Goal: Task Accomplishment & Management: Manage account settings

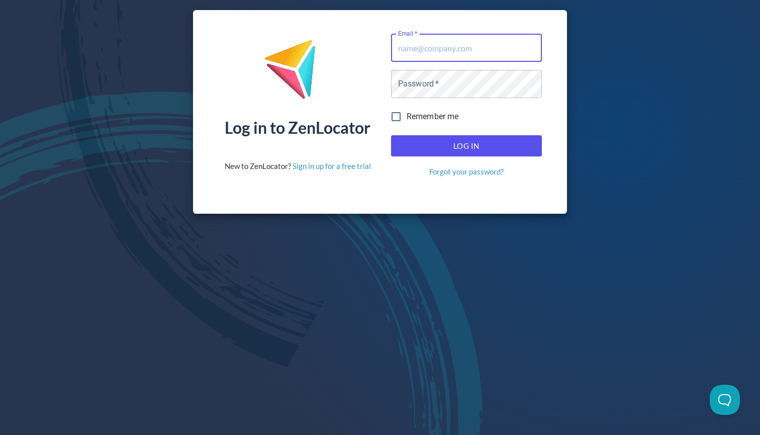
type input "[EMAIL_ADDRESS][DOMAIN_NAME]"
click at [466, 146] on button "Log In" at bounding box center [466, 145] width 151 height 21
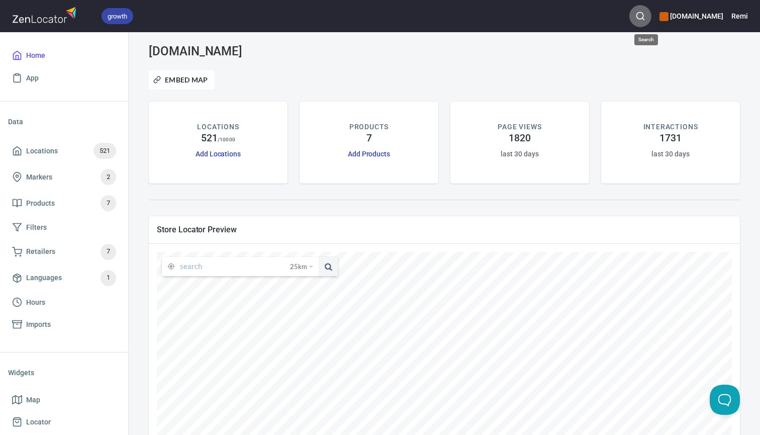
click at [645, 21] on button "button" at bounding box center [640, 16] width 22 height 22
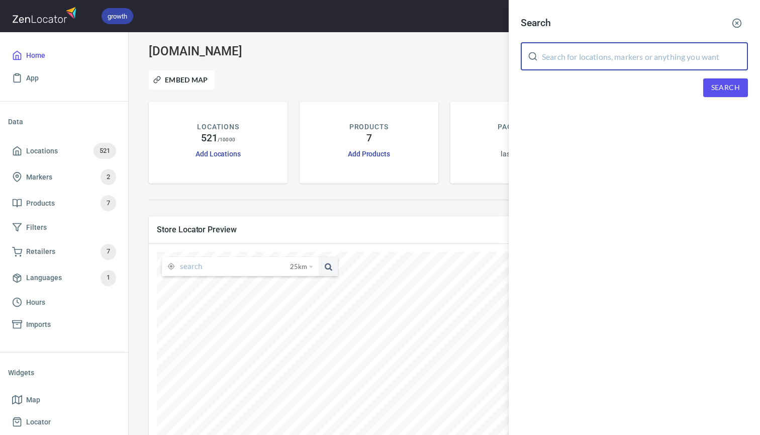
click at [572, 63] on input "text" at bounding box center [645, 56] width 206 height 28
click at [606, 56] on input "cannonball" at bounding box center [645, 56] width 206 height 28
click at [574, 57] on input "cannonball" at bounding box center [645, 56] width 206 height 28
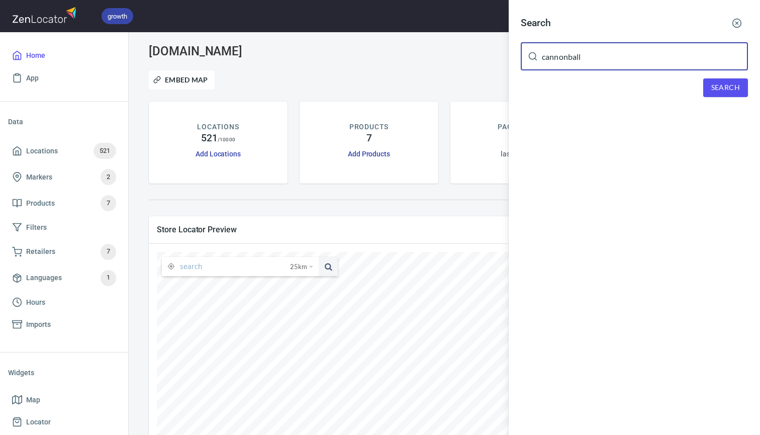
drag, startPoint x: 569, startPoint y: 57, endPoint x: 602, endPoint y: 57, distance: 33.2
click at [600, 57] on input "cannonball" at bounding box center [645, 56] width 206 height 28
type input "cannonvale"
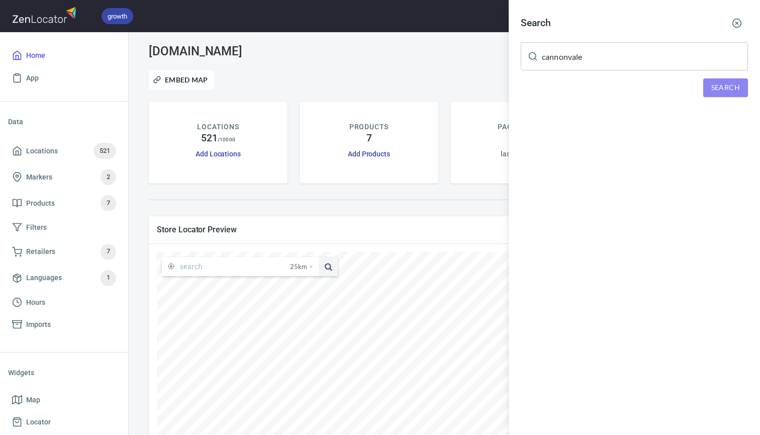
click at [727, 88] on span "Search" at bounding box center [725, 87] width 29 height 13
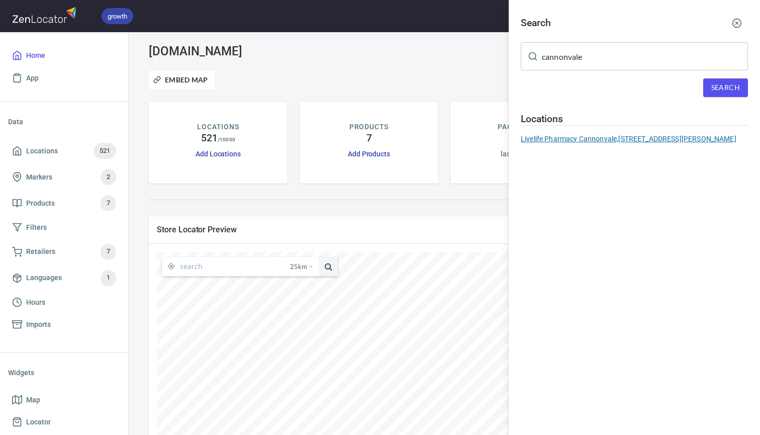
click at [589, 140] on div "Livelife Pharmacy Cannonvale, [STREET_ADDRESS][PERSON_NAME]" at bounding box center [634, 139] width 227 height 10
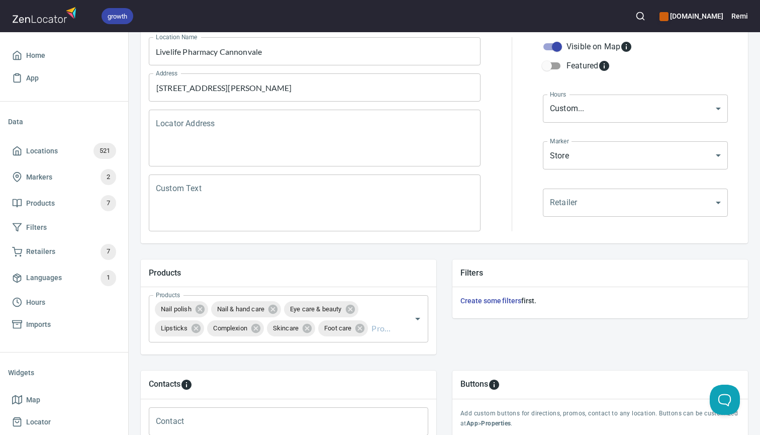
scroll to position [137, 0]
click at [383, 327] on input "Products" at bounding box center [382, 328] width 26 height 19
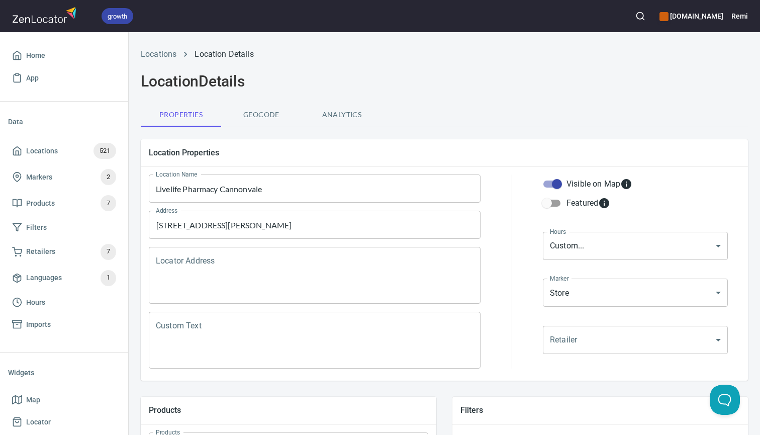
scroll to position [0, 0]
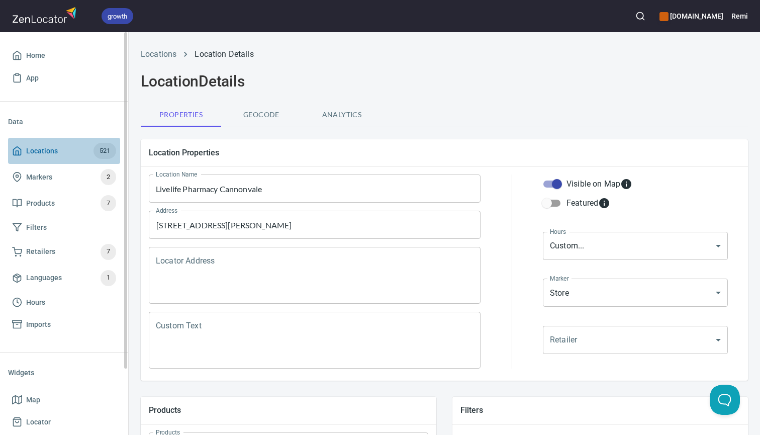
click at [35, 149] on span "Locations" at bounding box center [42, 151] width 32 height 13
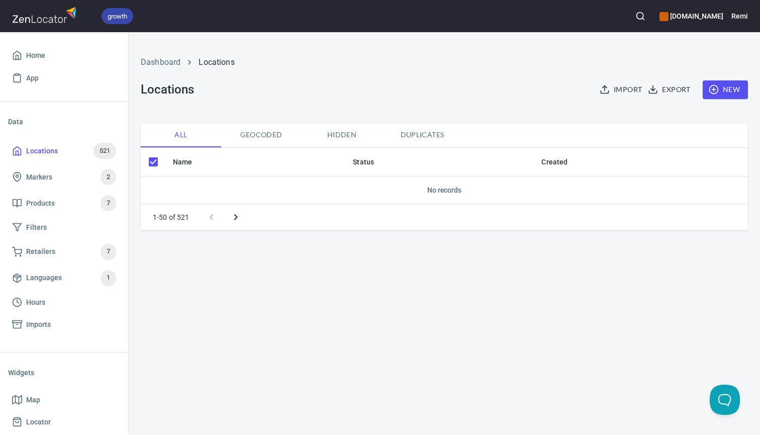
click at [729, 87] on span "New" at bounding box center [725, 89] width 29 height 13
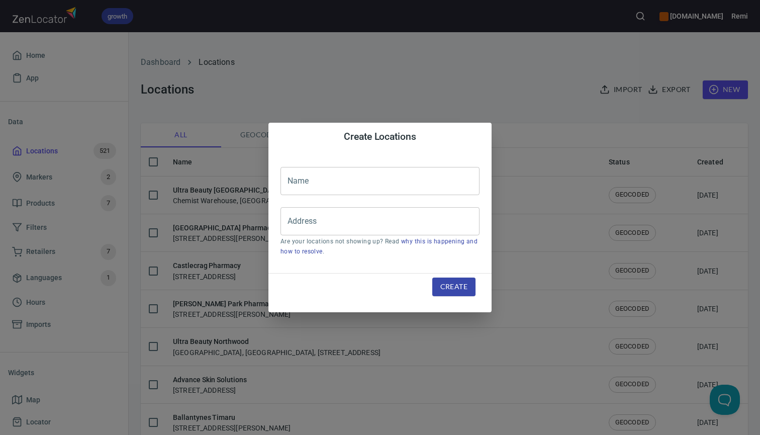
checkbox input "false"
paste input "TerryWhite Chemmart Northpoint"
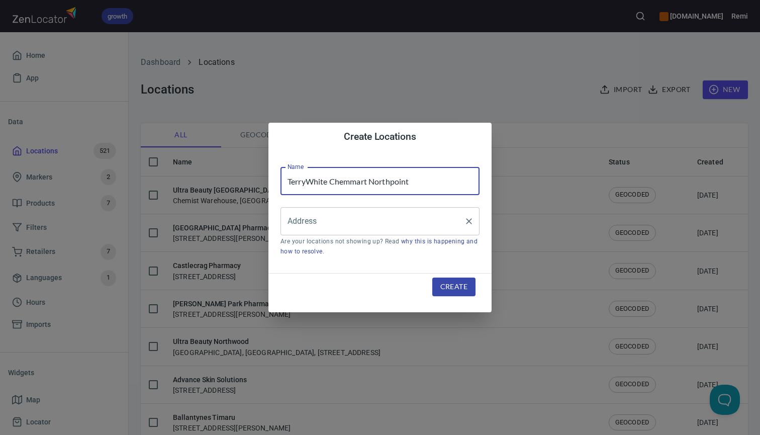
type input "TerryWhite Chemmart Northpoint"
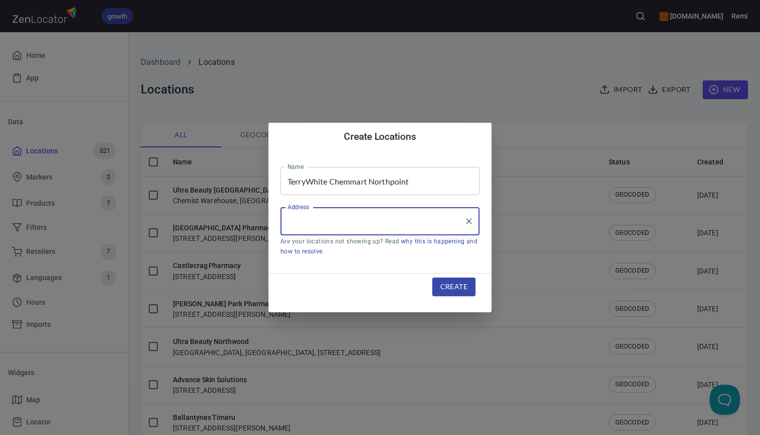
paste input "80 Mount St, NORTH SYDNEY,"
click at [339, 248] on li "[STREET_ADDRESS]" at bounding box center [379, 251] width 199 height 18
type input "[STREET_ADDRESS]"
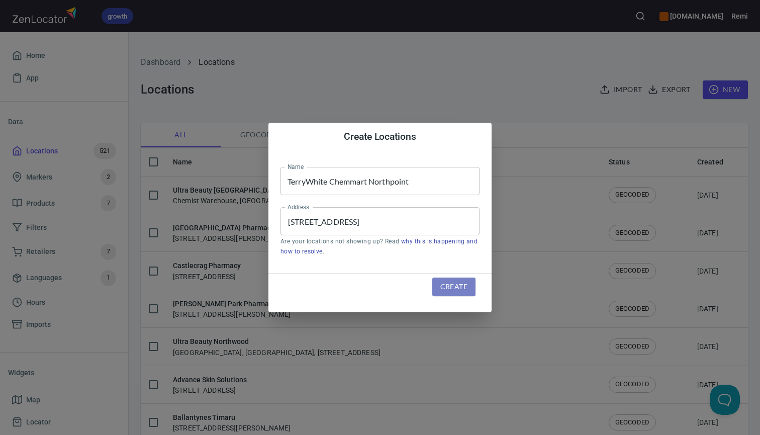
click at [455, 287] on span "Create" at bounding box center [453, 286] width 27 height 13
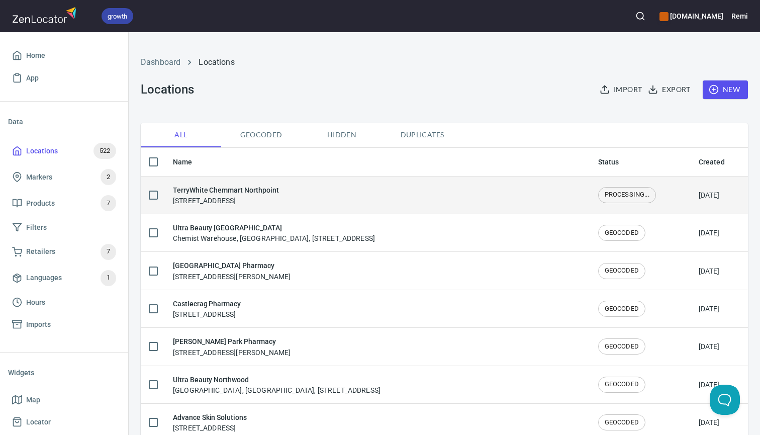
click at [271, 190] on h6 "TerryWhite Chemmart Northpoint" at bounding box center [226, 189] width 106 height 11
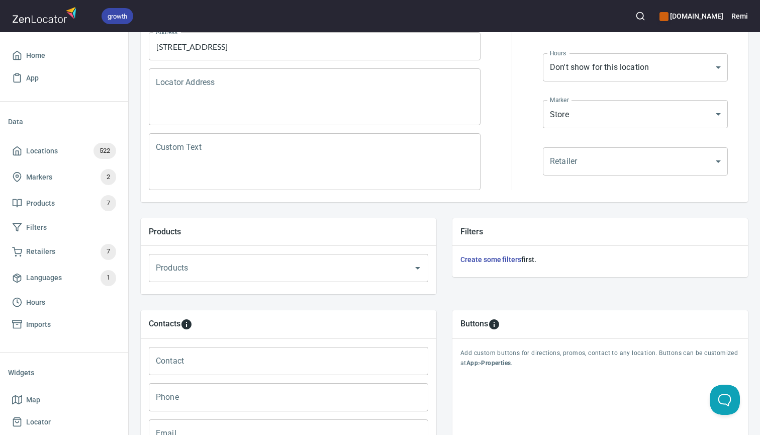
scroll to position [182, 0]
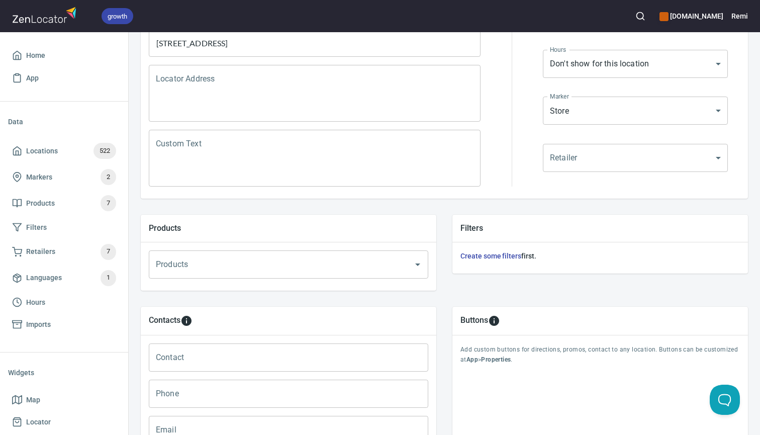
click at [225, 270] on input "Products" at bounding box center [274, 264] width 242 height 19
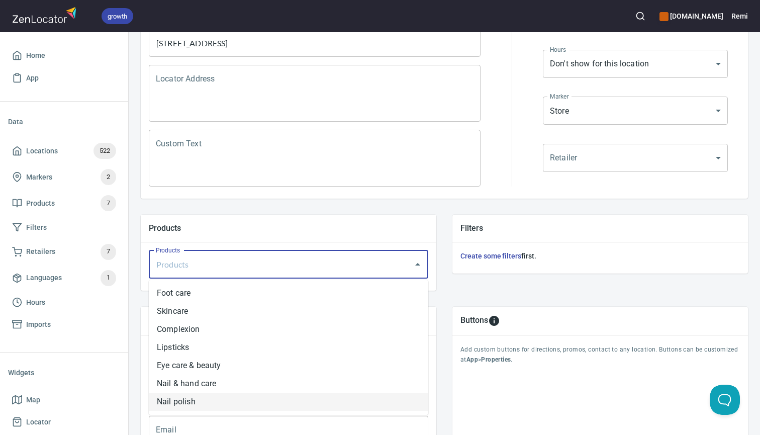
click at [206, 401] on li "Nail polish" at bounding box center [288, 401] width 279 height 18
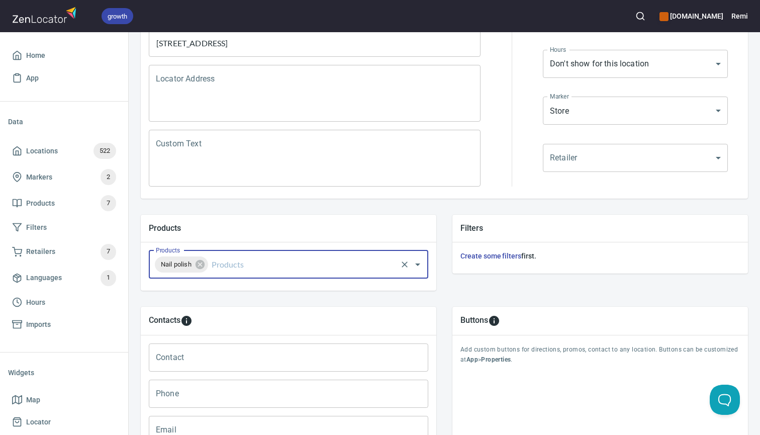
click at [238, 266] on input "Products" at bounding box center [303, 264] width 186 height 19
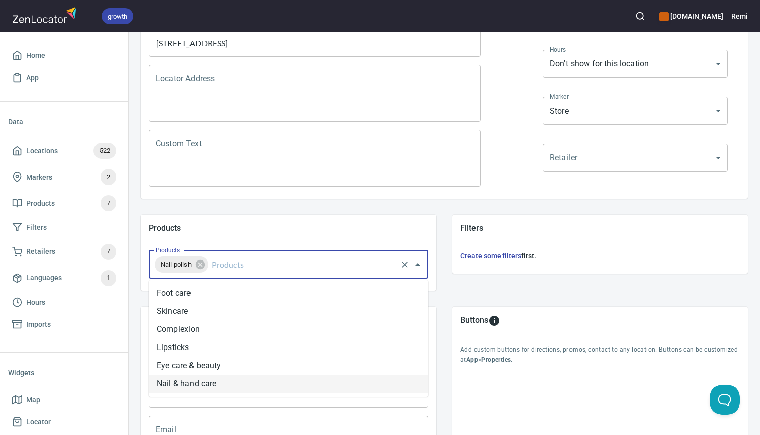
click at [228, 384] on li "Nail & hand care" at bounding box center [288, 383] width 279 height 18
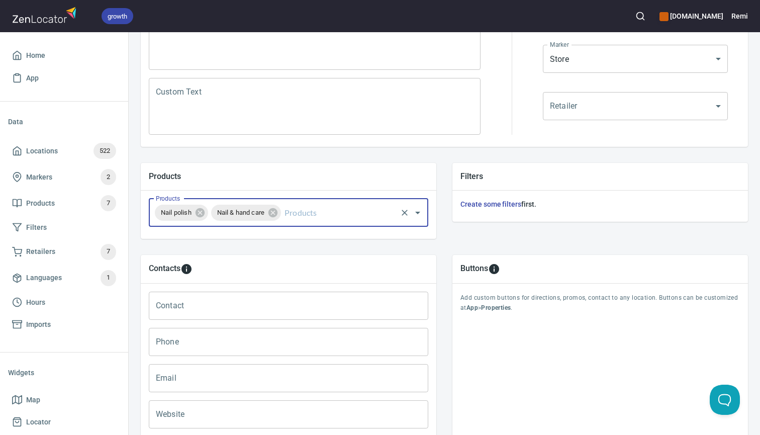
scroll to position [272, 0]
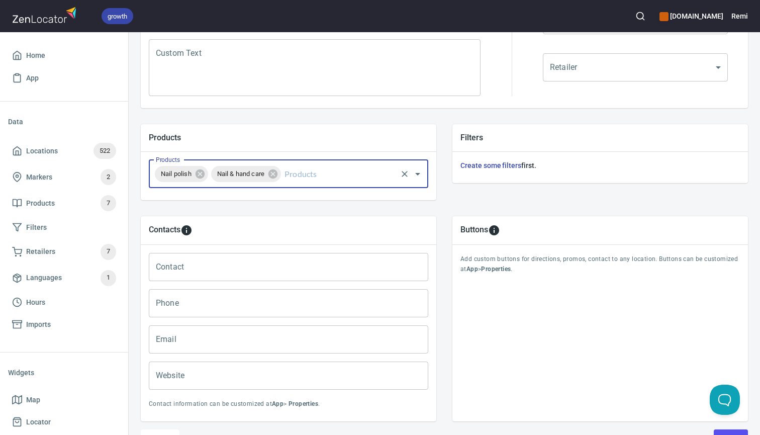
click at [147, 1] on div "growth [DOMAIN_NAME] Remi" at bounding box center [380, 16] width 760 height 32
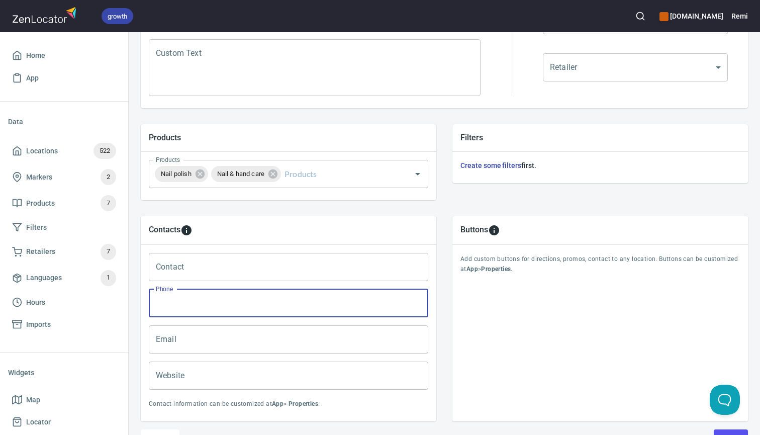
paste input "02 89041367"
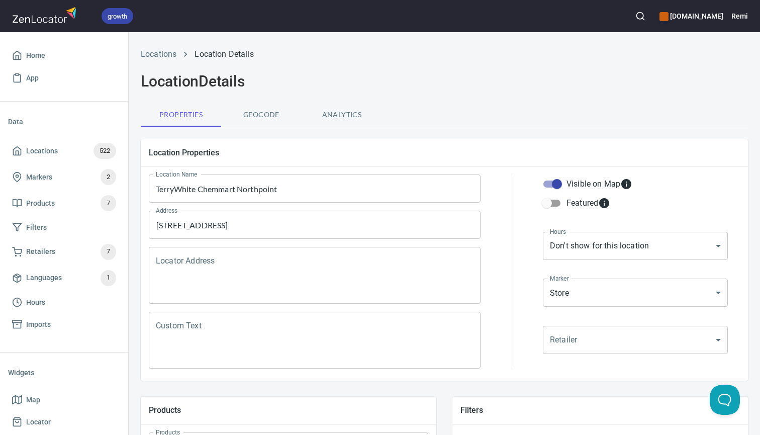
scroll to position [0, 0]
type input "02 8904 1367"
click at [575, 246] on body "growth [DOMAIN_NAME] Remi Home App Data Locations 522 Markers 2 Products 7 Filt…" at bounding box center [380, 217] width 760 height 435
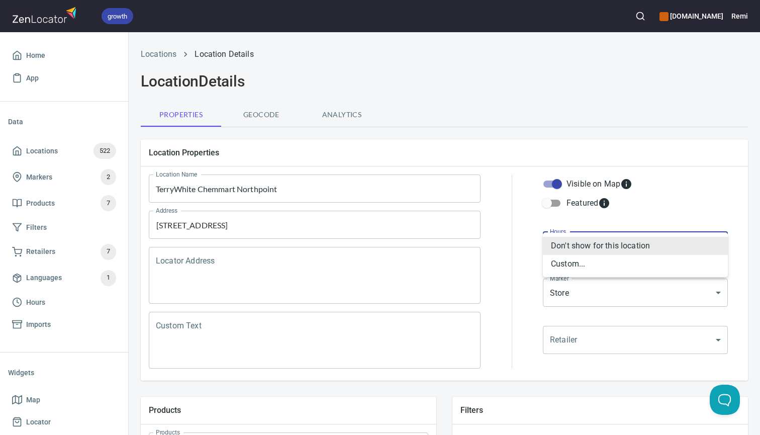
click at [571, 265] on li "Custom..." at bounding box center [635, 264] width 185 height 18
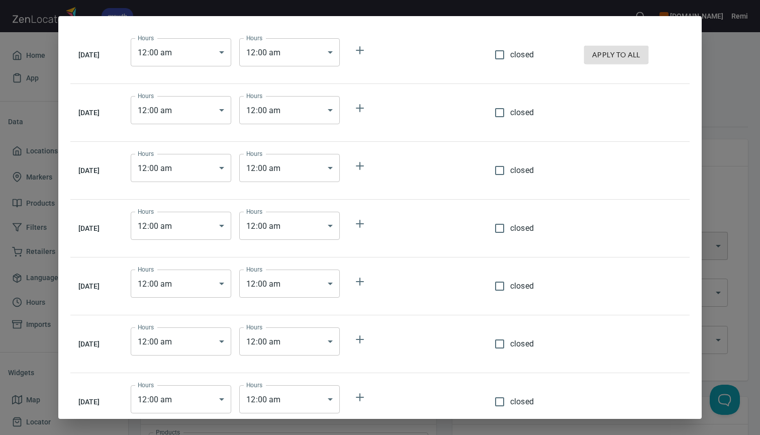
click at [719, 199] on div "[DATE] Hours 12 : 00 am 00:00 Hours Hours 12 : 00 am 00:00 Hours closed apply t…" at bounding box center [380, 217] width 760 height 435
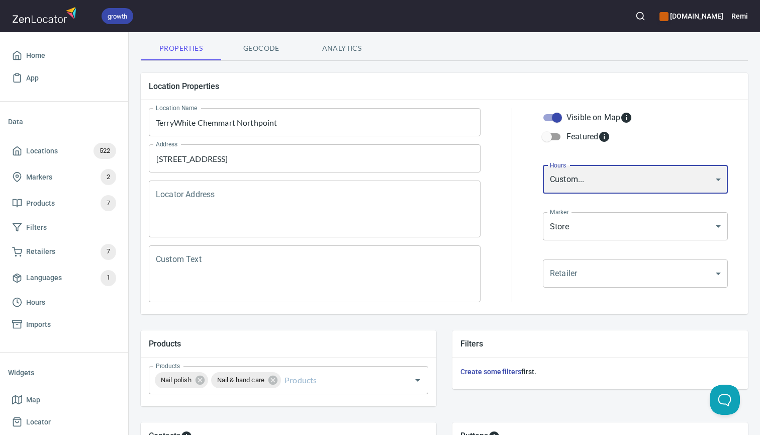
scroll to position [72, 0]
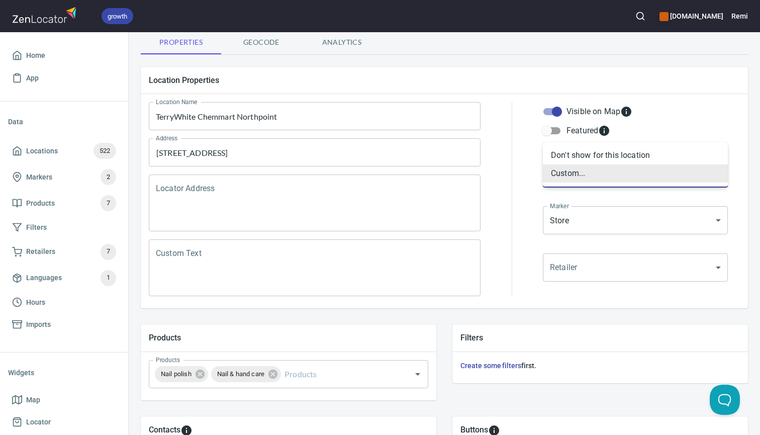
click at [670, 179] on body "growth [DOMAIN_NAME] Remi Home App Data Locations 522 Markers 2 Products 7 Filt…" at bounding box center [380, 217] width 760 height 435
click at [663, 160] on li "Don't show for this location" at bounding box center [635, 155] width 185 height 18
type input "NONE"
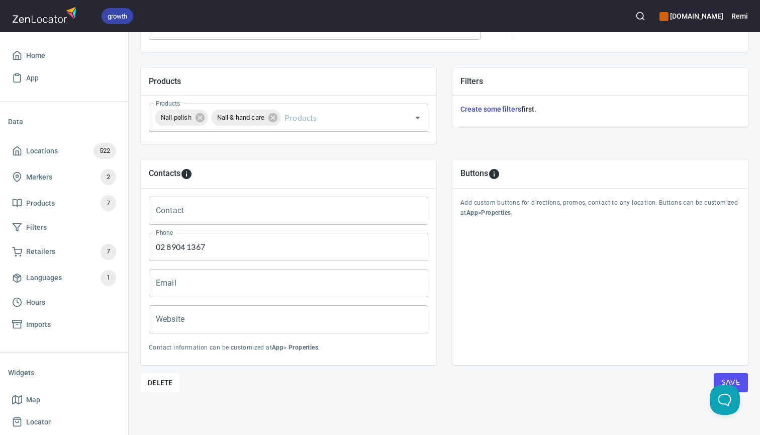
scroll to position [0, 0]
click at [737, 377] on span "Save" at bounding box center [731, 382] width 18 height 13
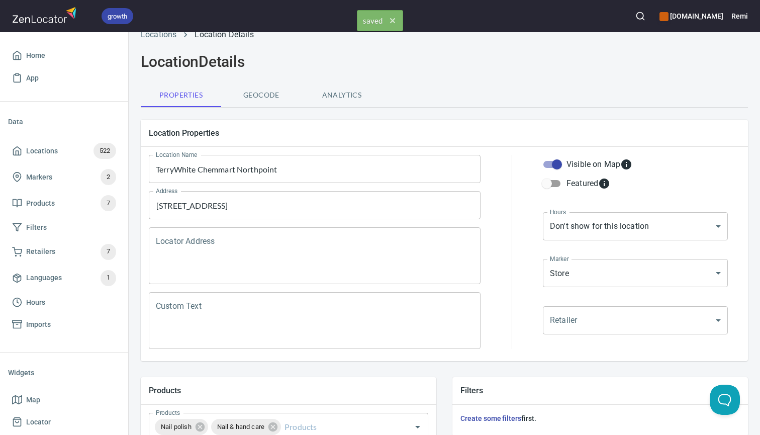
scroll to position [13, 0]
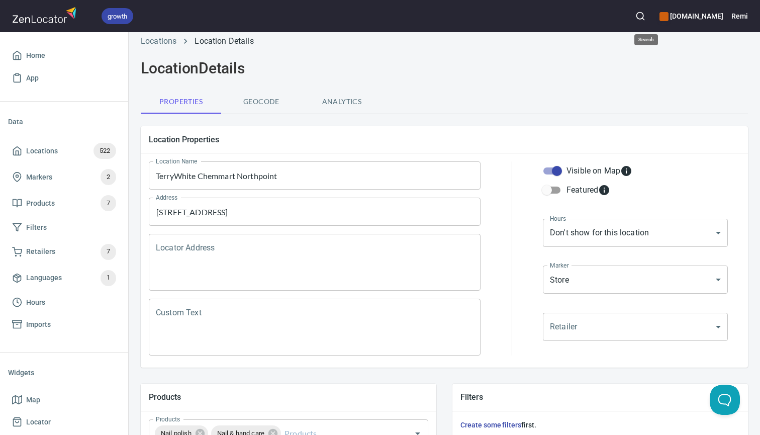
click at [645, 16] on icon "button" at bounding box center [640, 16] width 10 height 10
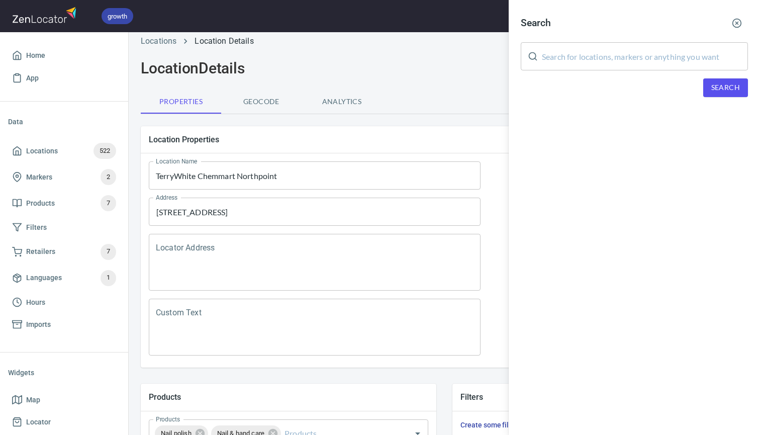
click at [576, 53] on input "text" at bounding box center [645, 56] width 206 height 28
paste input "[PERSON_NAME]"
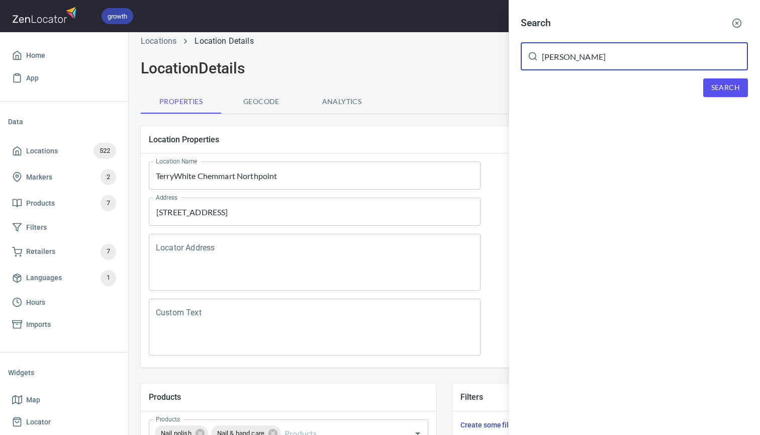
type input "[PERSON_NAME]"
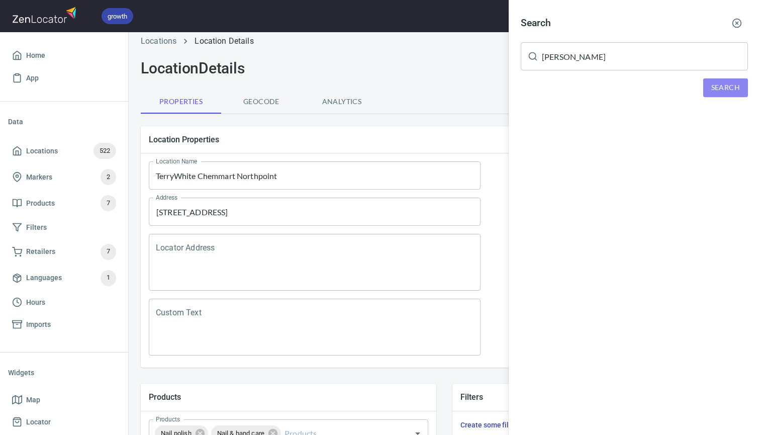
click at [726, 87] on span "Search" at bounding box center [725, 87] width 29 height 13
click at [737, 24] on line "button" at bounding box center [737, 23] width 3 height 3
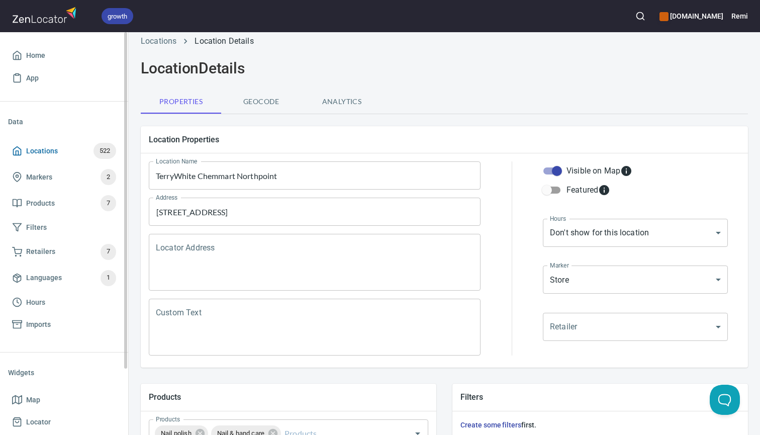
click at [52, 149] on span "Locations" at bounding box center [42, 151] width 32 height 13
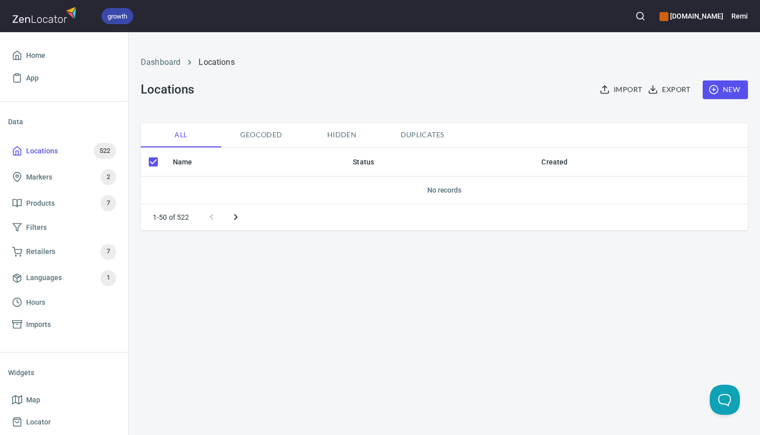
checkbox input "false"
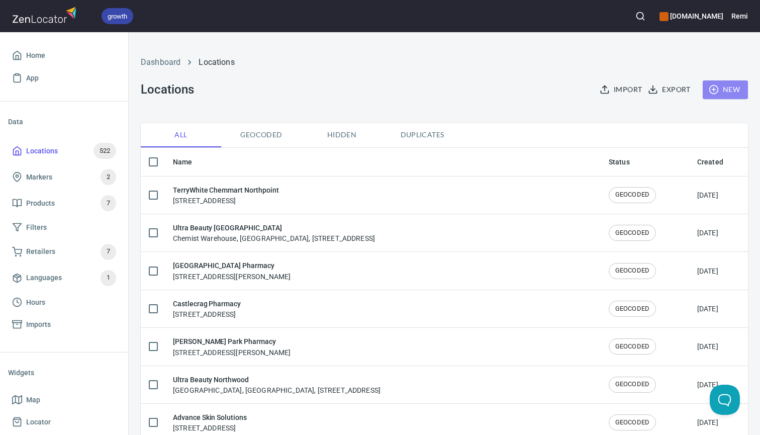
click at [727, 88] on span "New" at bounding box center [725, 89] width 29 height 13
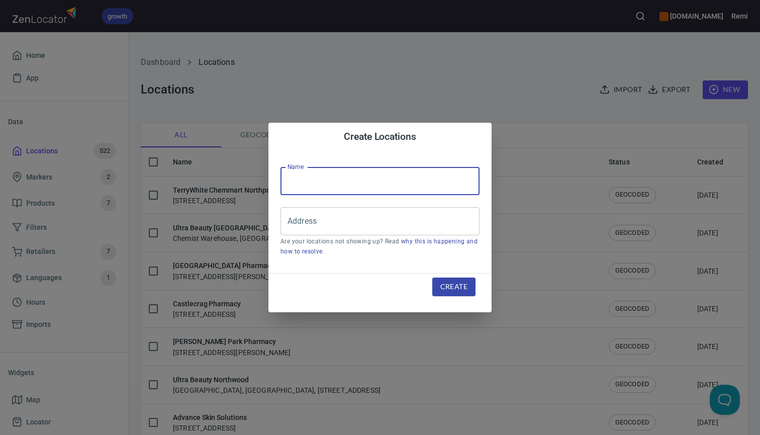
paste input "[PERSON_NAME] Village Pharmacy"
type input "[PERSON_NAME] Village Pharmacy"
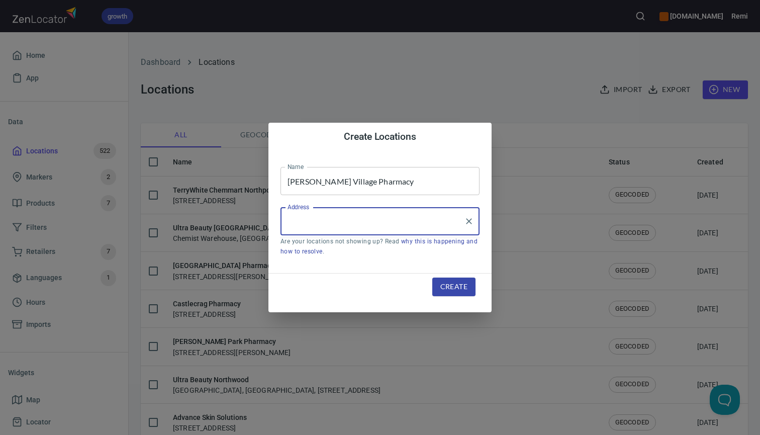
paste input "[STREET_ADDRESS]"
click at [325, 252] on li "[STREET_ADDRESS]" at bounding box center [379, 251] width 199 height 18
type input "[STREET_ADDRESS]"
click at [455, 286] on span "Create" at bounding box center [453, 286] width 27 height 13
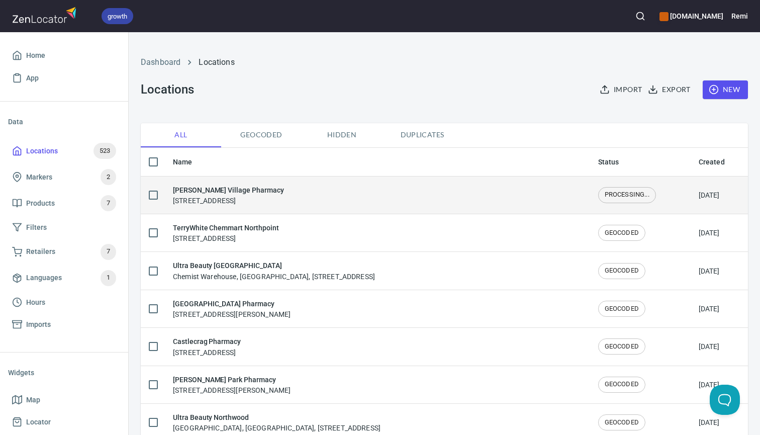
click at [236, 189] on h6 "[PERSON_NAME] Village Pharmacy" at bounding box center [228, 189] width 111 height 11
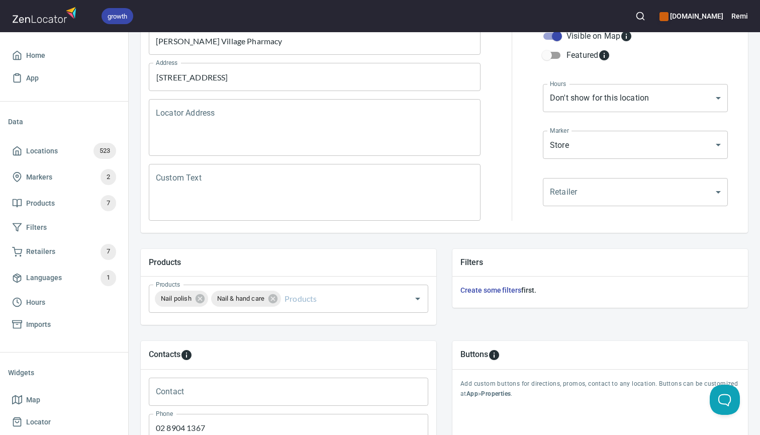
scroll to position [159, 0]
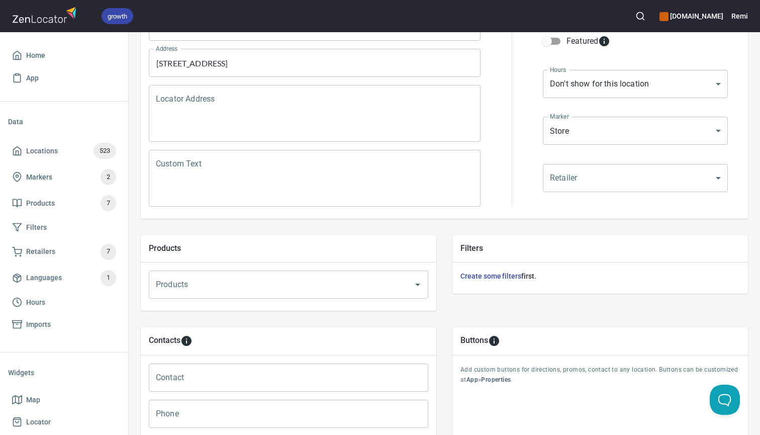
scroll to position [171, 0]
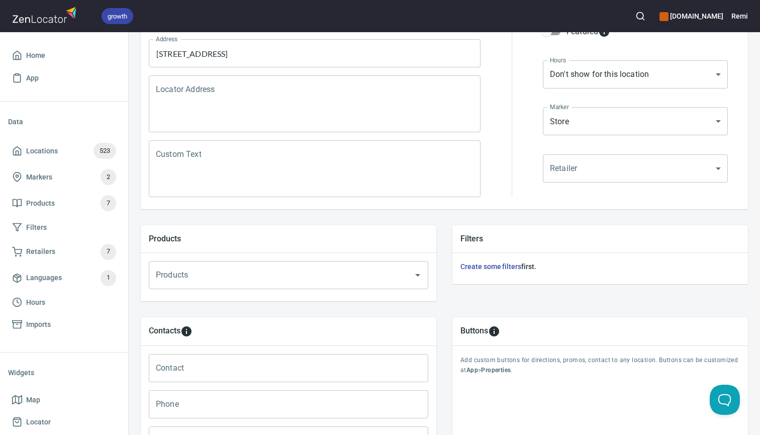
click at [261, 283] on input "Products" at bounding box center [274, 274] width 242 height 19
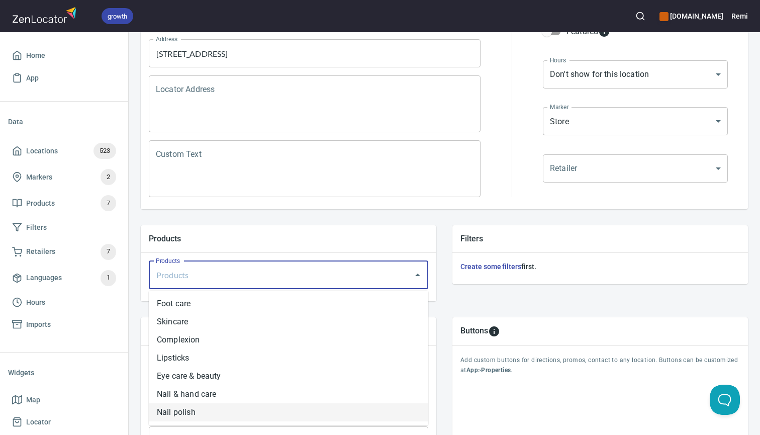
click at [242, 414] on li "Nail polish" at bounding box center [288, 412] width 279 height 18
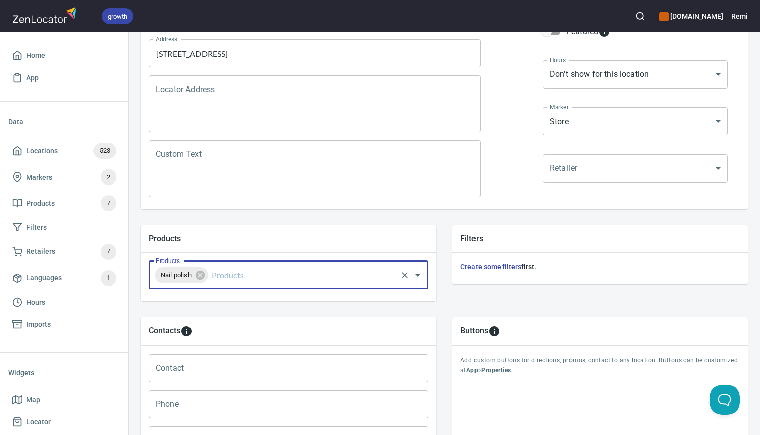
click at [255, 275] on input "Products" at bounding box center [303, 274] width 186 height 19
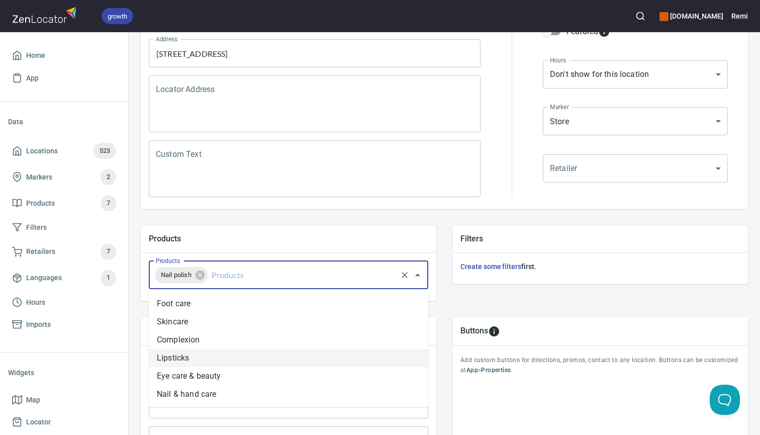
click at [233, 358] on li "Lipsticks" at bounding box center [288, 358] width 279 height 18
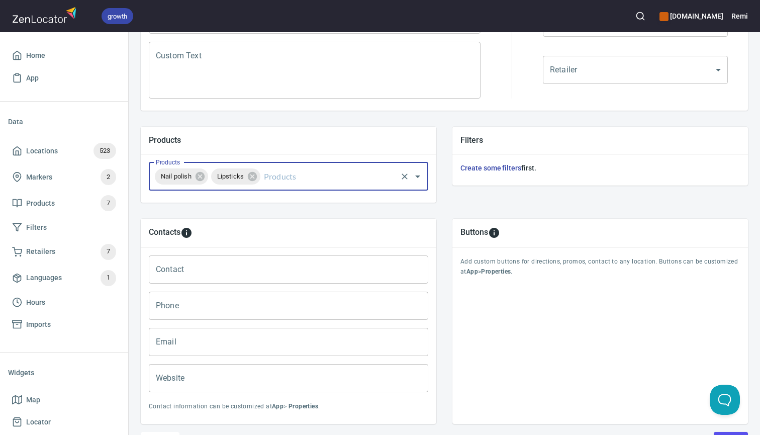
scroll to position [278, 0]
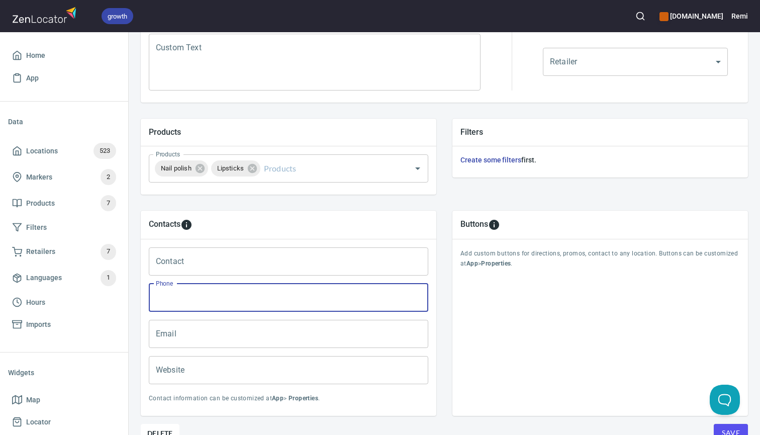
paste input "02 98165979"
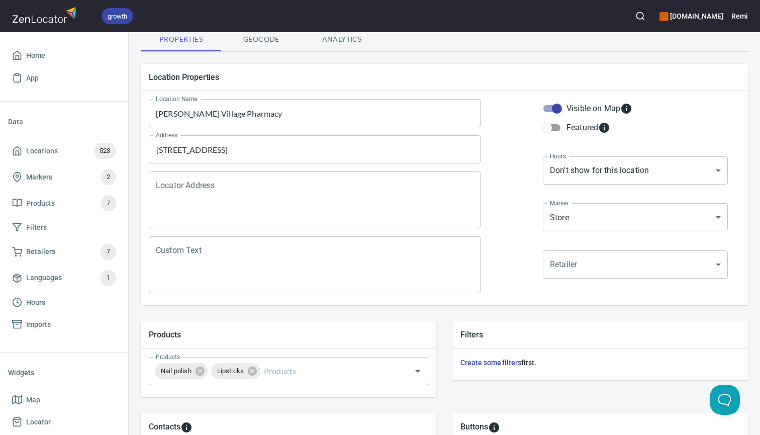
scroll to position [82, 0]
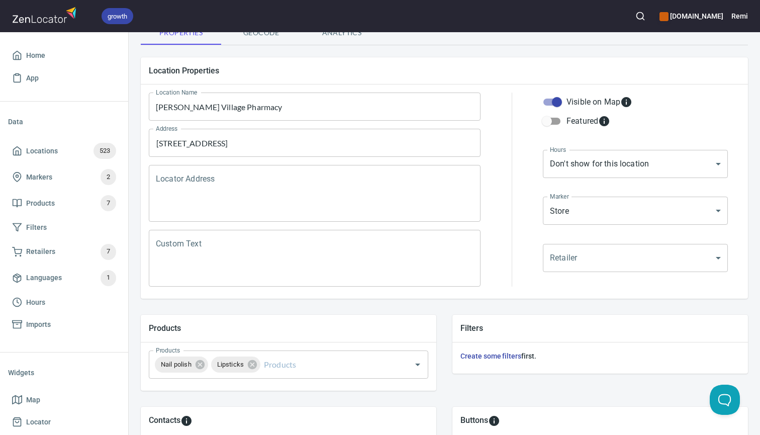
type input "02 9816 5979"
click at [612, 168] on body "growth mavala.com.au Remi Home App Data Locations 523 Markers 2 Products 7 Filt…" at bounding box center [380, 217] width 760 height 435
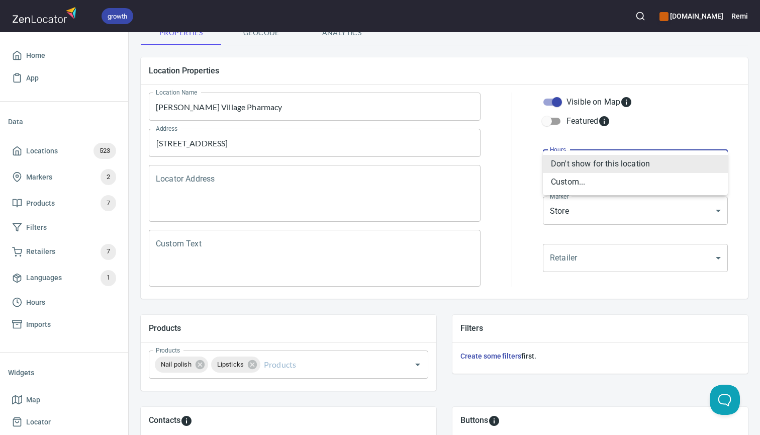
click at [599, 184] on li "Custom..." at bounding box center [635, 182] width 185 height 18
type input "CUSTOM_HOURS"
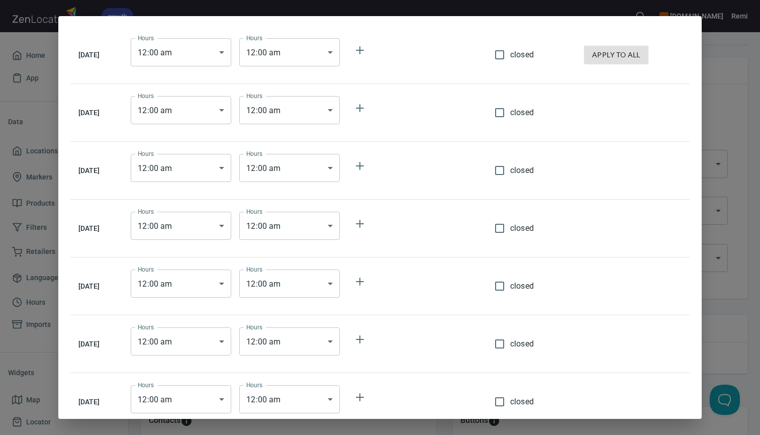
click at [202, 57] on body "growth mavala.com.au Remi Home App Data Locations 523 Markers 2 Products 7 Filt…" at bounding box center [380, 217] width 760 height 435
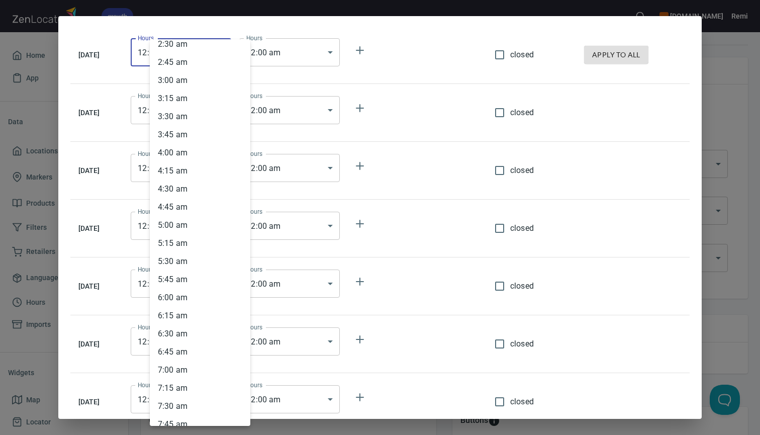
scroll to position [223, 0]
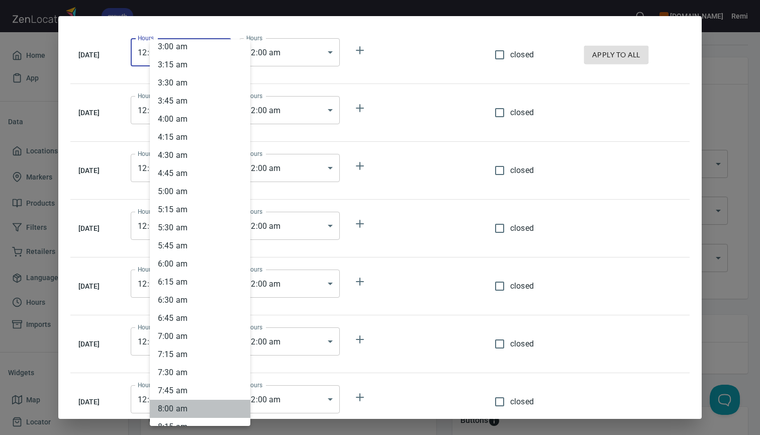
click at [179, 407] on li "8 : 00 am" at bounding box center [200, 409] width 101 height 18
type input "08:00"
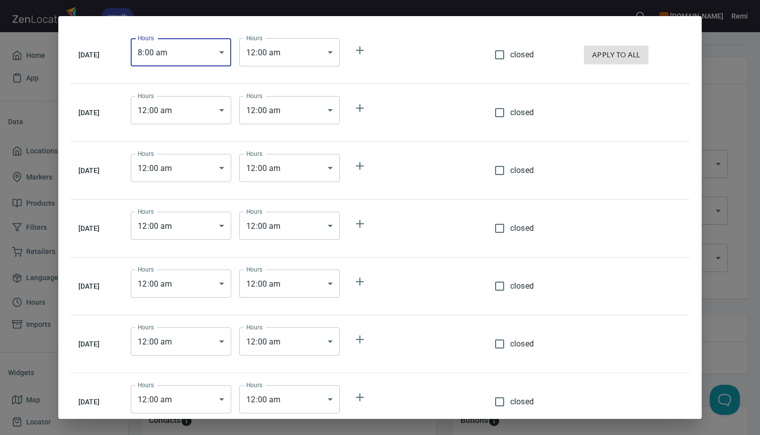
click at [322, 46] on body "growth mavala.com.au Remi Home App Data Locations 523 Markers 2 Products 7 Filt…" at bounding box center [380, 217] width 760 height 435
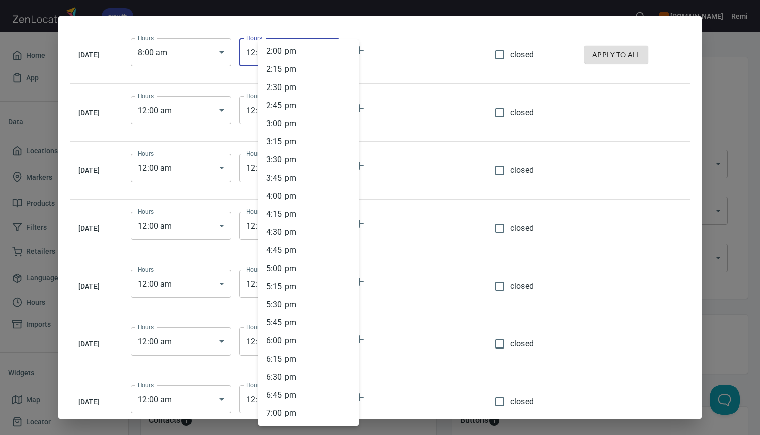
scroll to position [1033, 0]
click at [295, 361] on li "6 : 30 pm" at bounding box center [308, 358] width 101 height 18
type input "18:30"
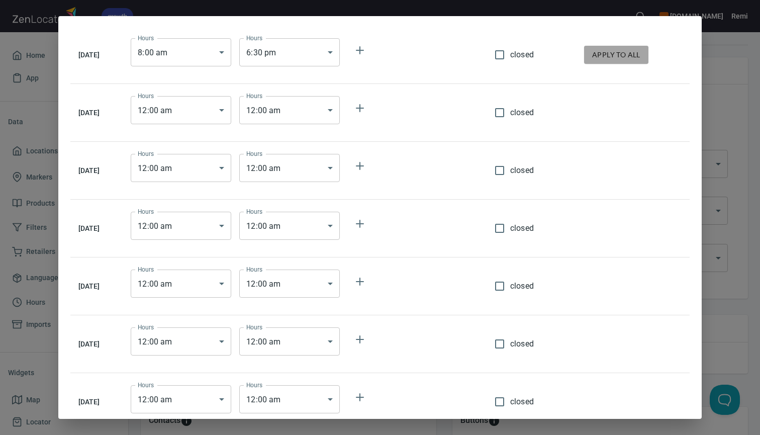
click at [613, 55] on span "apply to all" at bounding box center [616, 55] width 48 height 13
type input "08:00"
type input "18:30"
type input "08:00"
type input "18:30"
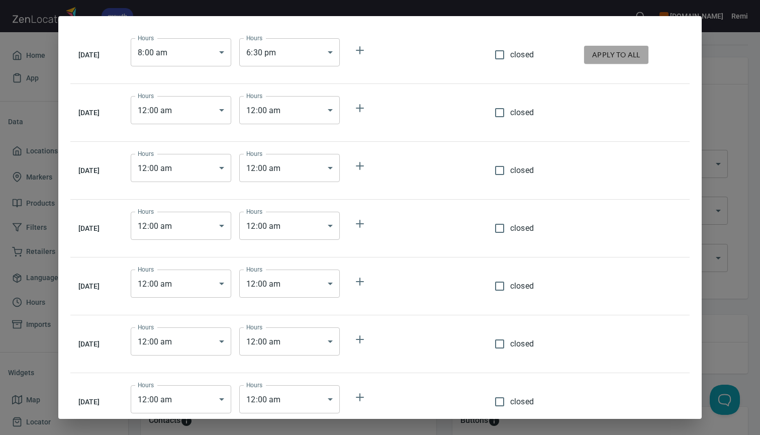
type input "08:00"
type input "18:30"
type input "08:00"
type input "18:30"
type input "08:00"
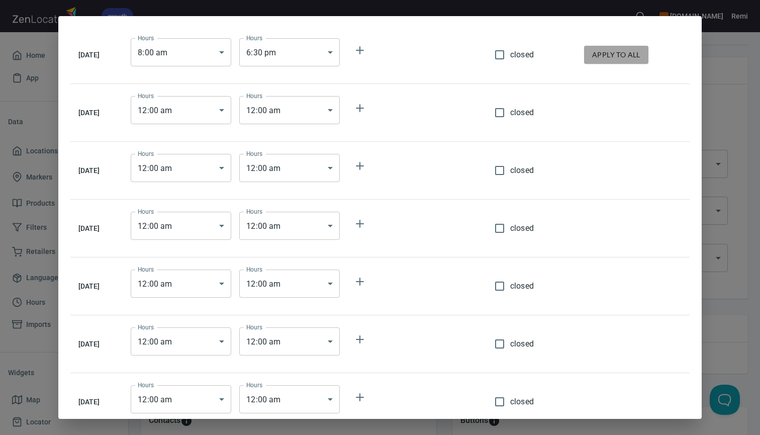
type input "18:30"
type input "08:00"
type input "18:30"
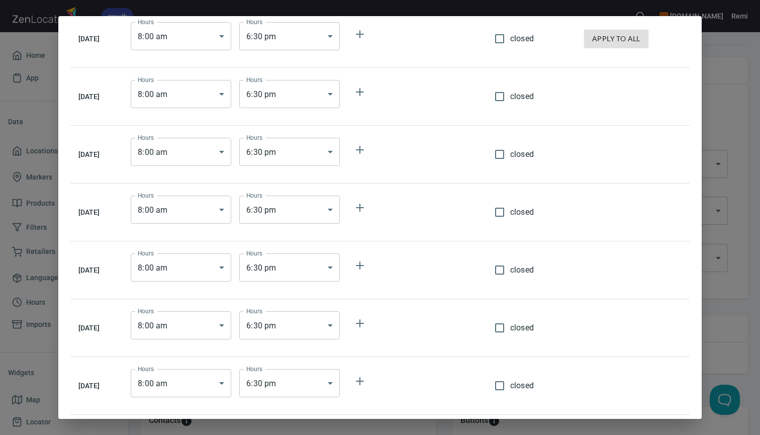
scroll to position [16, 0]
click at [310, 331] on body "growth mavala.com.au Remi Home App Data Locations 523 Markers 2 Products 7 Filt…" at bounding box center [380, 217] width 760 height 435
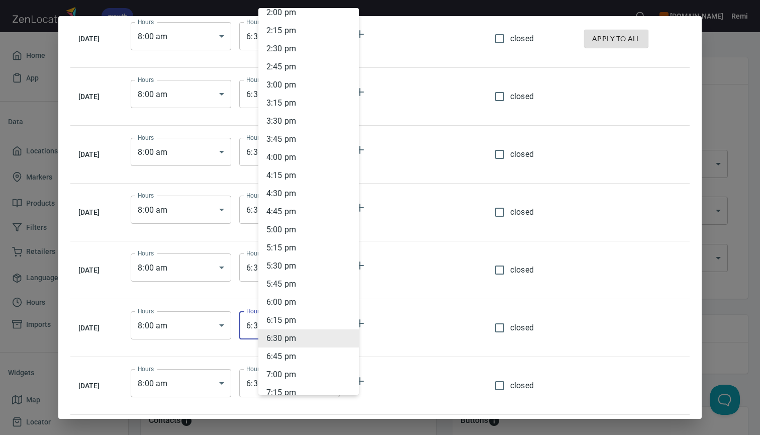
scroll to position [1015, 0]
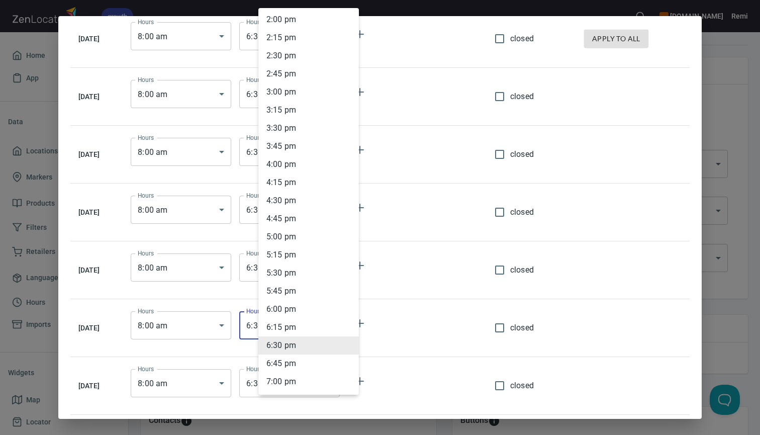
click at [301, 14] on li "2 : 00 pm" at bounding box center [308, 20] width 101 height 18
type input "14:00"
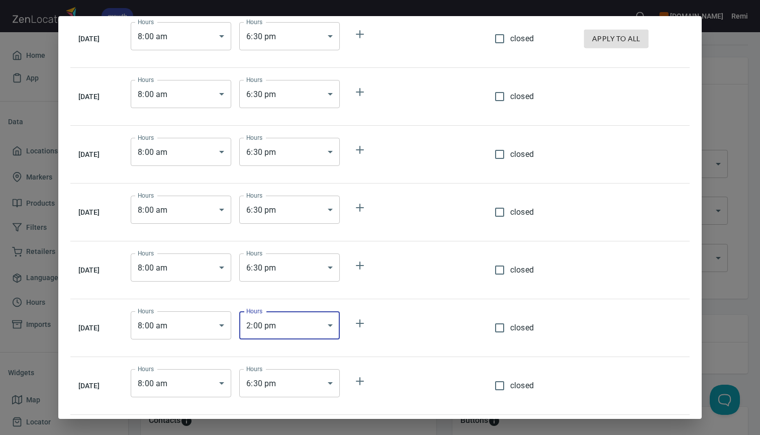
click at [307, 383] on body "growth mavala.com.au Remi Home App Data Locations 523 Markers 2 Products 7 Filt…" at bounding box center [380, 217] width 760 height 435
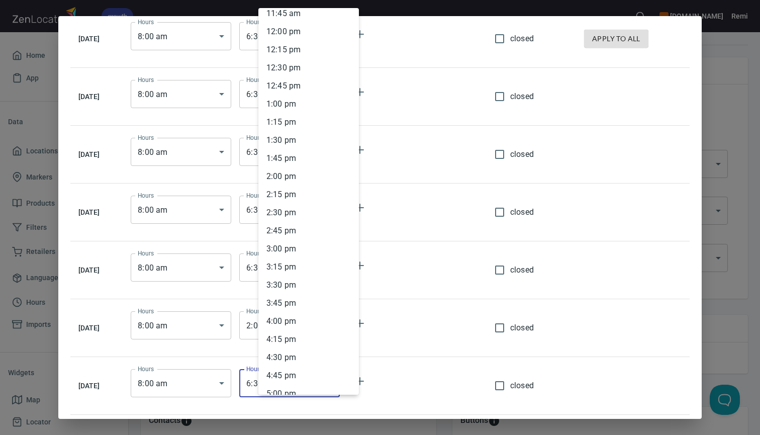
scroll to position [843, 0]
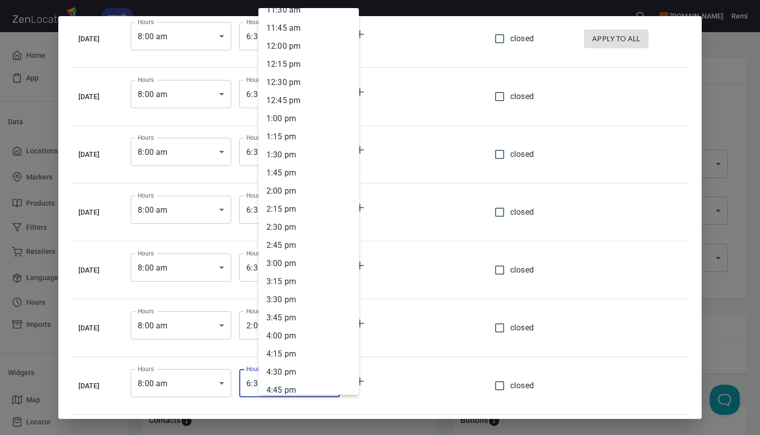
click at [304, 86] on li "12 : 30 pm" at bounding box center [308, 82] width 101 height 18
type input "12:30"
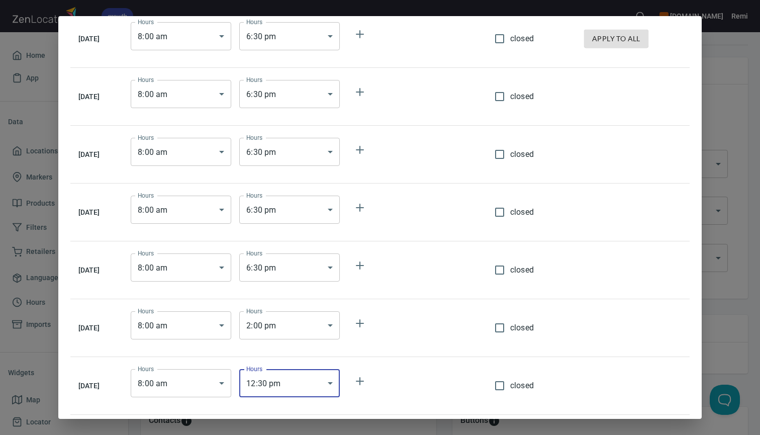
click at [622, 374] on td at bounding box center [633, 386] width 114 height 58
click at [729, 304] on div "Monday Hours 8 : 00 am 08:00 Hours Hours 6 : 30 pm 18:30 Hours closed apply to …" at bounding box center [380, 217] width 760 height 435
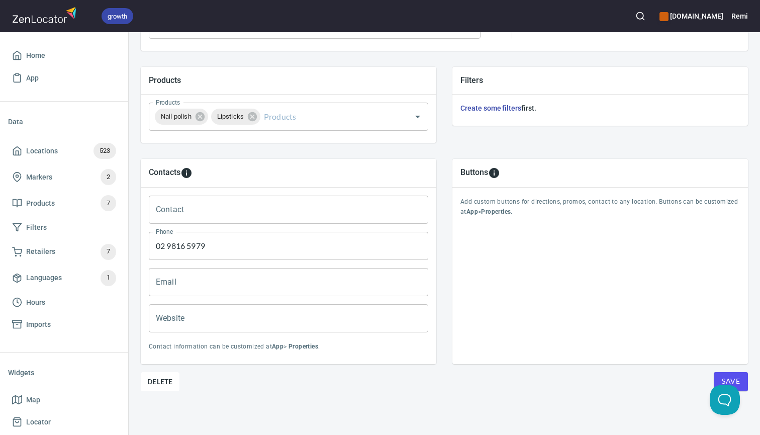
scroll to position [329, 0]
click at [738, 378] on span "Save" at bounding box center [731, 382] width 18 height 13
